Goal: Use online tool/utility: Utilize a website feature to perform a specific function

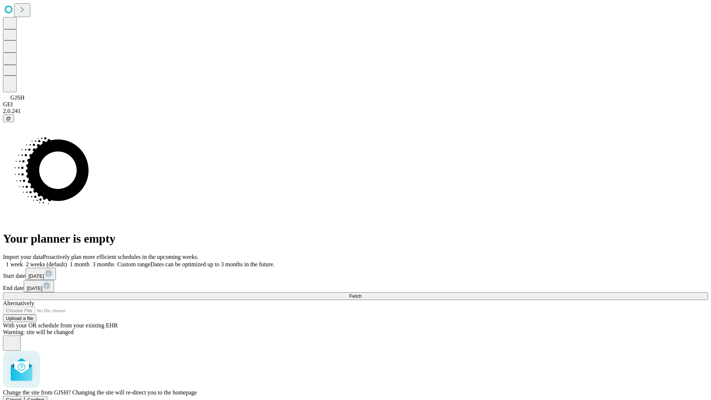
click at [45, 397] on span "Confirm" at bounding box center [35, 400] width 17 height 6
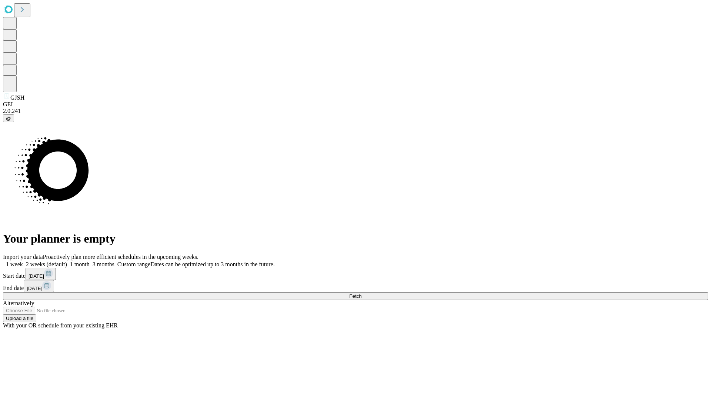
click at [23, 261] on label "1 week" at bounding box center [13, 264] width 20 height 6
click at [362, 293] on span "Fetch" at bounding box center [355, 296] width 12 height 6
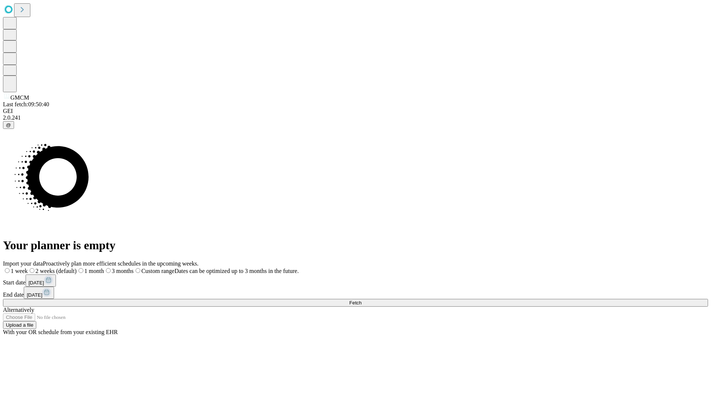
click at [28, 268] on label "1 week" at bounding box center [15, 271] width 25 height 6
click at [362, 300] on span "Fetch" at bounding box center [355, 303] width 12 height 6
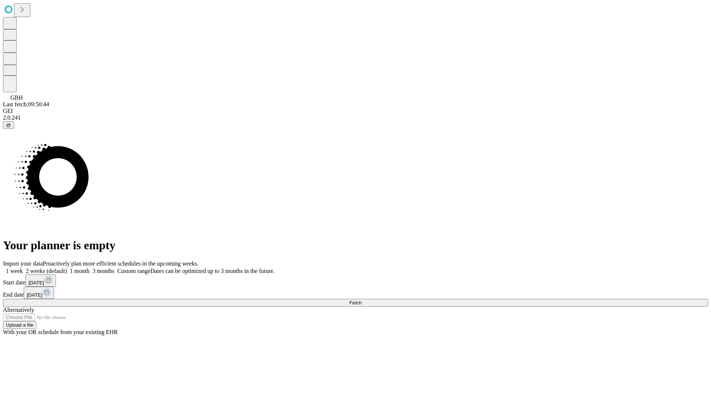
click at [23, 268] on label "1 week" at bounding box center [13, 271] width 20 height 6
click at [362, 300] on span "Fetch" at bounding box center [355, 303] width 12 height 6
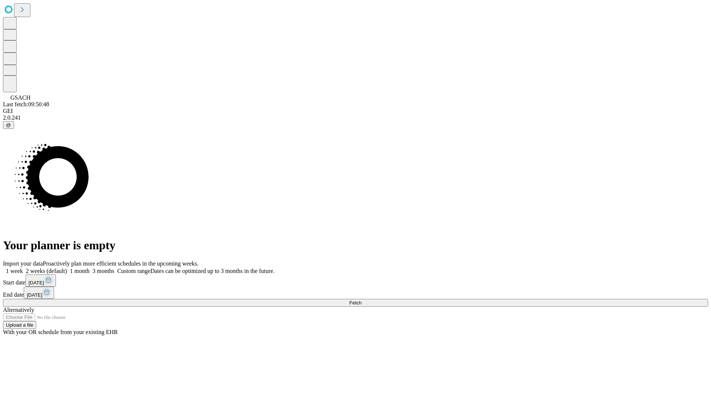
click at [23, 268] on label "1 week" at bounding box center [13, 271] width 20 height 6
click at [362, 300] on span "Fetch" at bounding box center [355, 303] width 12 height 6
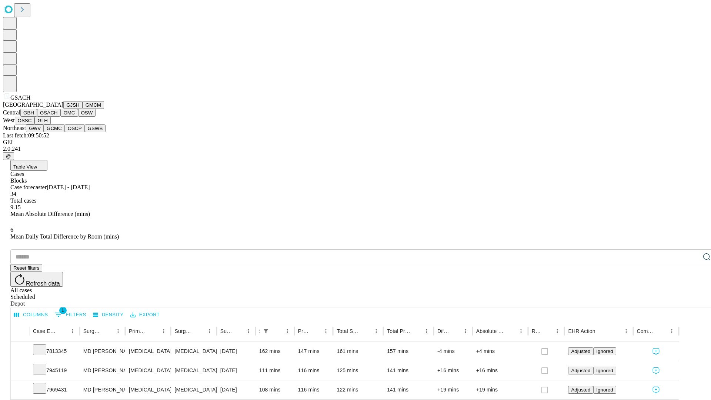
click at [60, 117] on button "GMC" at bounding box center [68, 113] width 17 height 8
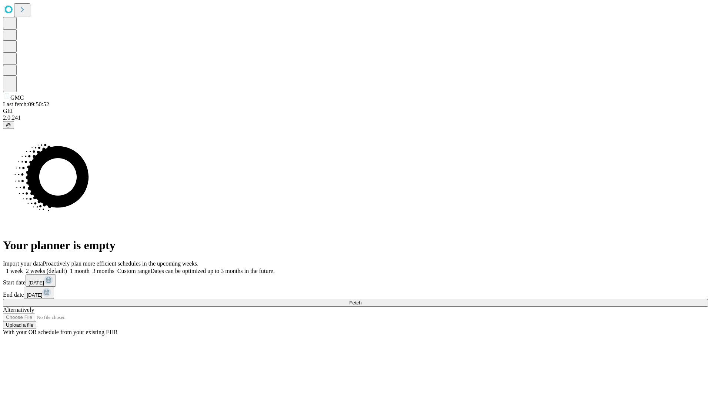
click at [23, 268] on label "1 week" at bounding box center [13, 271] width 20 height 6
click at [362, 300] on span "Fetch" at bounding box center [355, 303] width 12 height 6
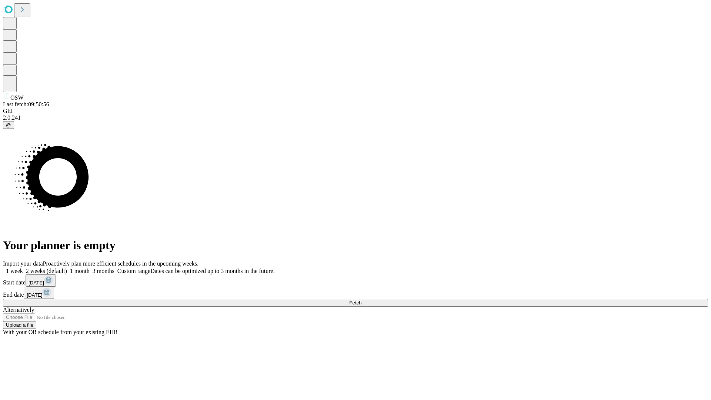
click at [362, 300] on span "Fetch" at bounding box center [355, 303] width 12 height 6
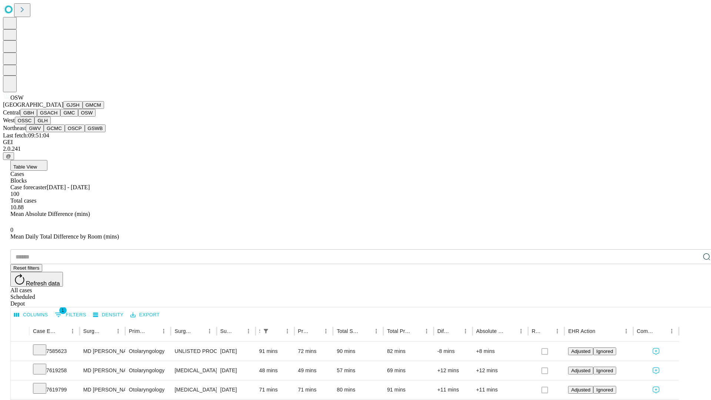
click at [35, 124] on button "OSSC" at bounding box center [25, 121] width 20 height 8
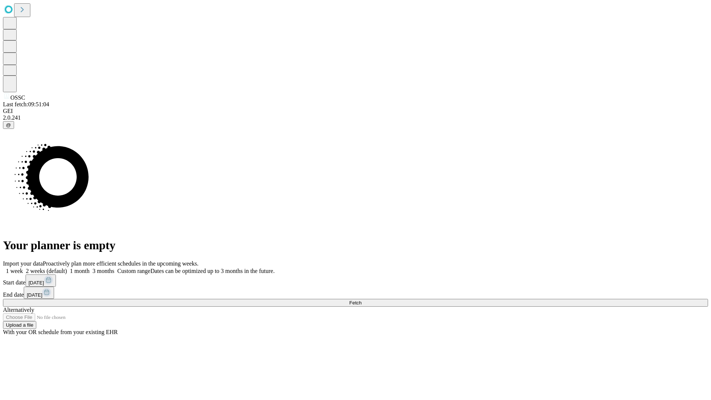
click at [23, 268] on label "1 week" at bounding box center [13, 271] width 20 height 6
click at [362, 300] on span "Fetch" at bounding box center [355, 303] width 12 height 6
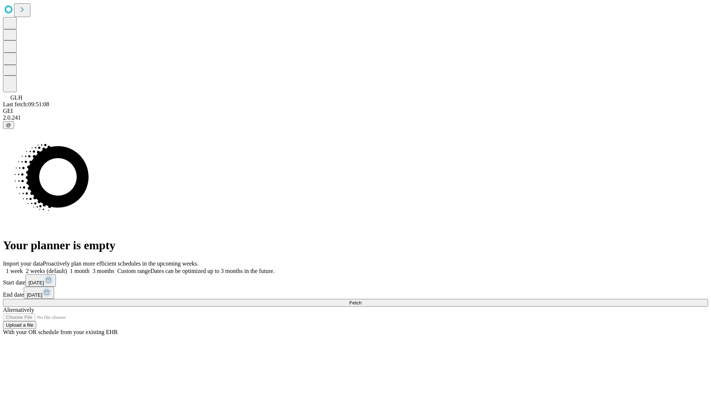
click at [23, 268] on label "1 week" at bounding box center [13, 271] width 20 height 6
click at [362, 300] on span "Fetch" at bounding box center [355, 303] width 12 height 6
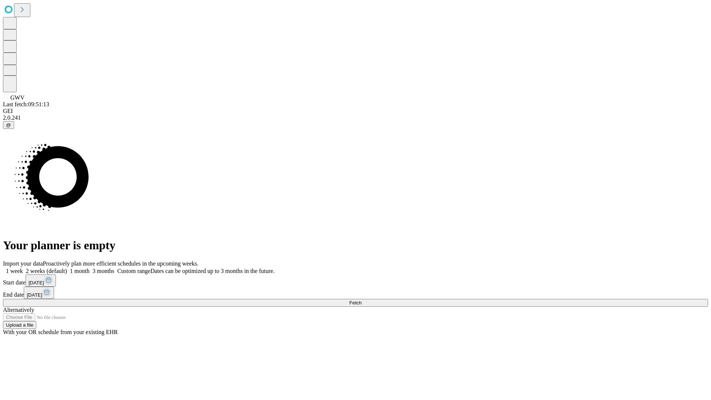
click at [23, 268] on label "1 week" at bounding box center [13, 271] width 20 height 6
click at [362, 300] on span "Fetch" at bounding box center [355, 303] width 12 height 6
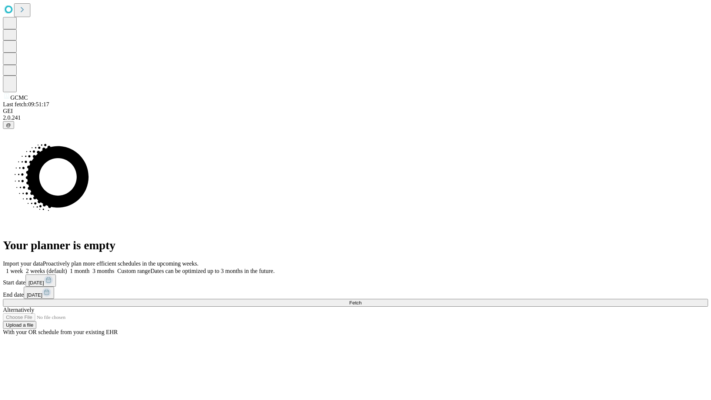
click at [23, 268] on label "1 week" at bounding box center [13, 271] width 20 height 6
click at [362, 300] on span "Fetch" at bounding box center [355, 303] width 12 height 6
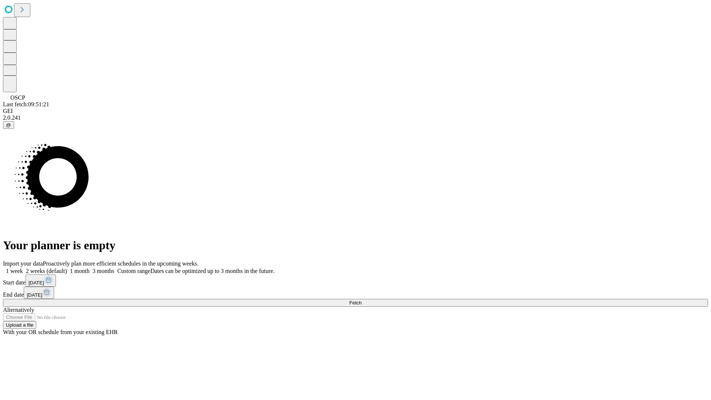
click at [23, 268] on label "1 week" at bounding box center [13, 271] width 20 height 6
click at [362, 300] on span "Fetch" at bounding box center [355, 303] width 12 height 6
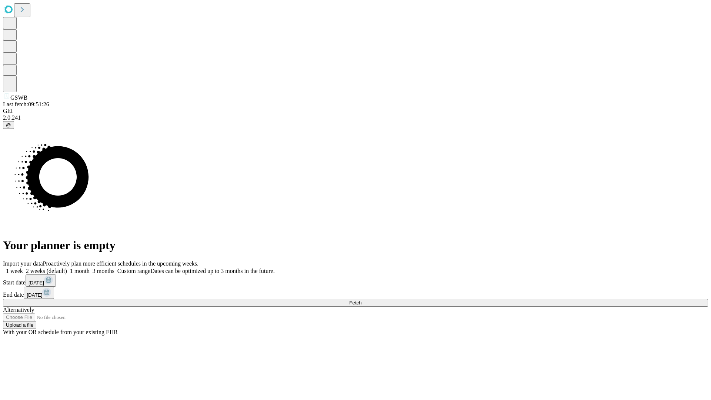
click at [362, 300] on span "Fetch" at bounding box center [355, 303] width 12 height 6
